Goal: Task Accomplishment & Management: Complete application form

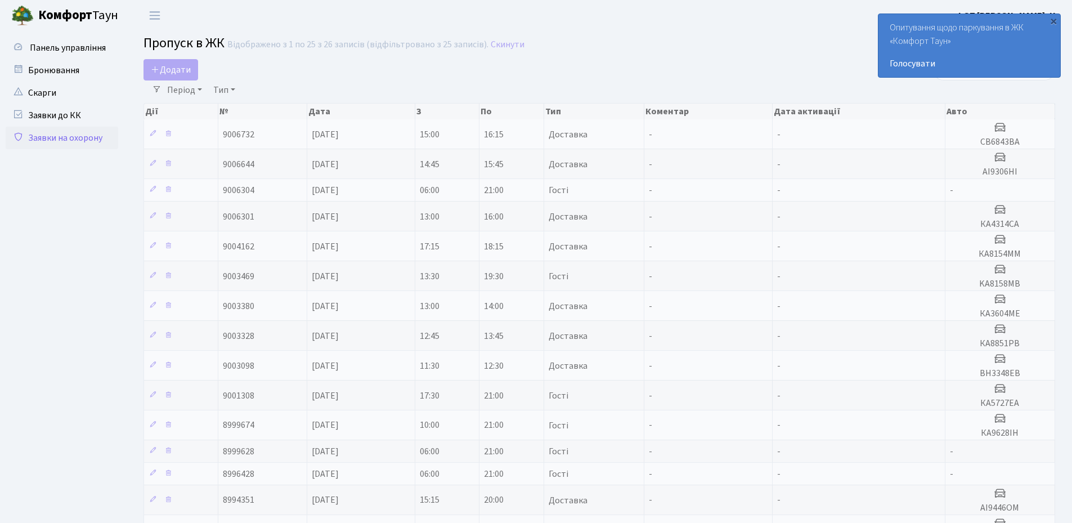
select select "25"
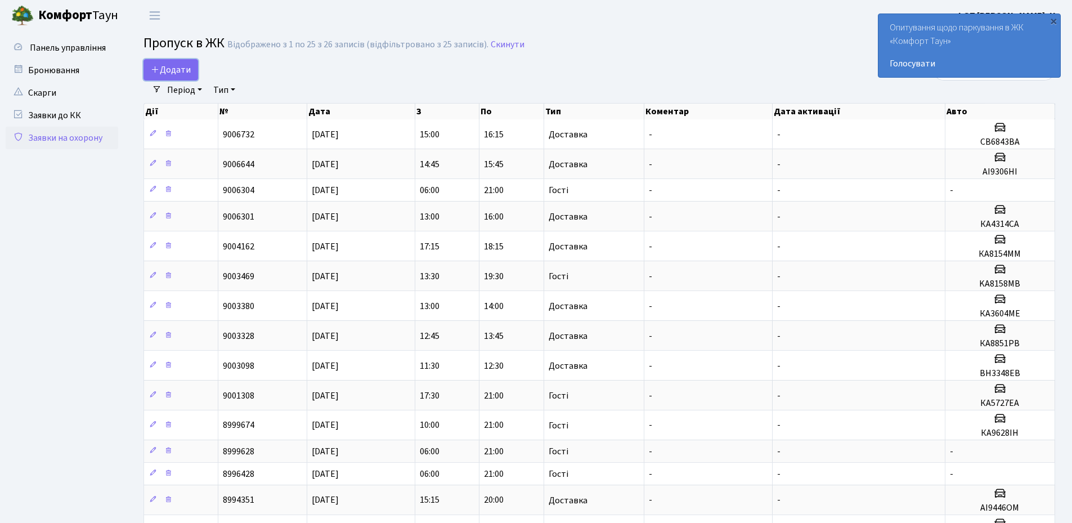
click at [169, 69] on span "Додати" at bounding box center [171, 70] width 40 height 12
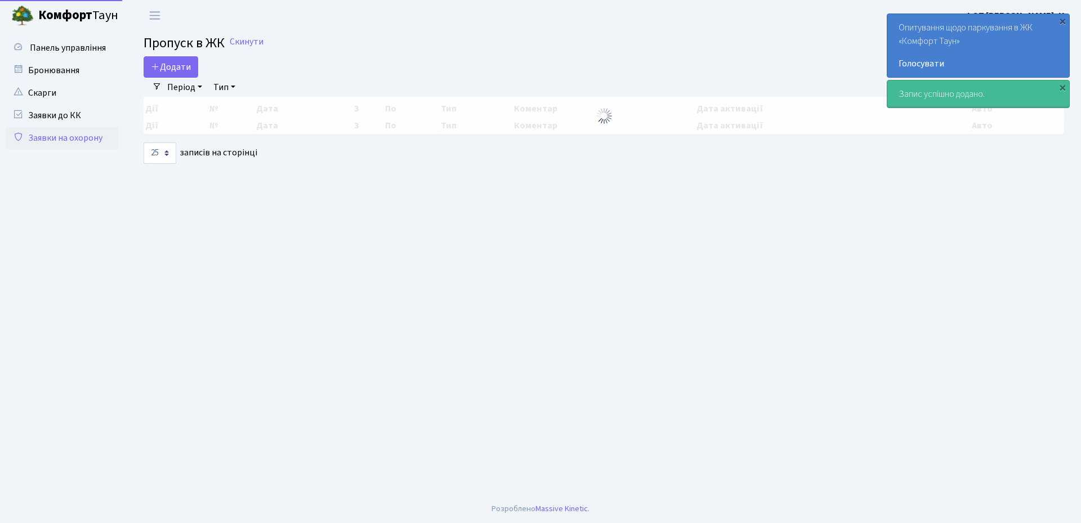
select select "25"
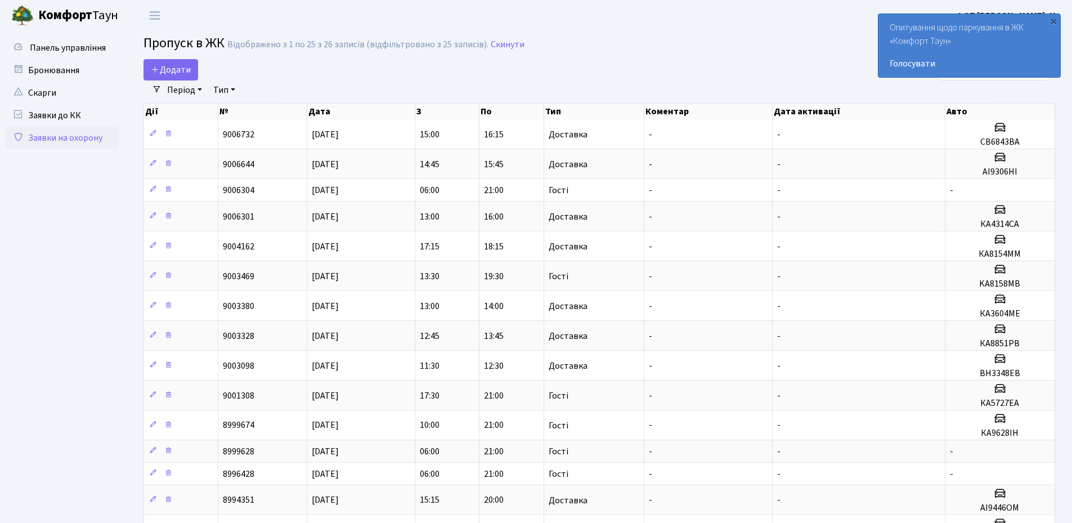
click at [767, 37] on h2 "Пропуск в ЖК Відображено з 1 по 25 з 26 записів (відфільтровано з 25 записів). …" at bounding box center [600, 44] width 912 height 19
